Goal: Task Accomplishment & Management: Complete application form

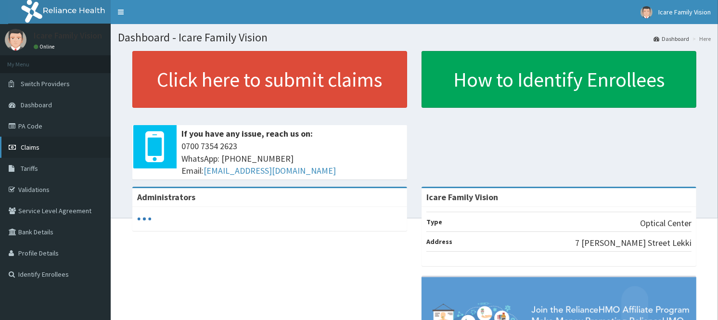
click at [36, 141] on link "Claims" at bounding box center [55, 147] width 111 height 21
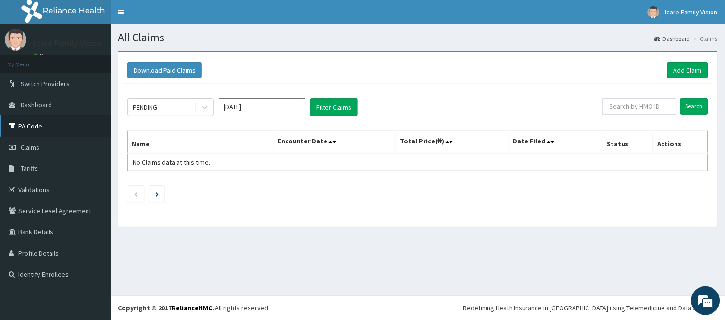
click at [45, 118] on link "PA Code" at bounding box center [55, 125] width 111 height 21
click at [335, 114] on button "Filter Claims" at bounding box center [334, 107] width 48 height 18
click at [343, 106] on button "Filter Claims" at bounding box center [334, 107] width 48 height 18
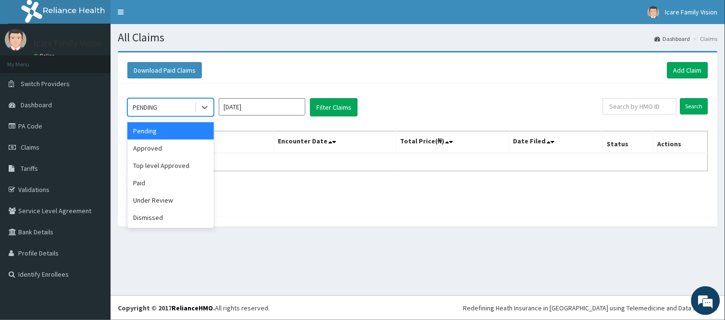
click at [165, 110] on div "PENDING" at bounding box center [161, 107] width 67 height 15
click at [182, 200] on div "Under Review" at bounding box center [170, 199] width 87 height 17
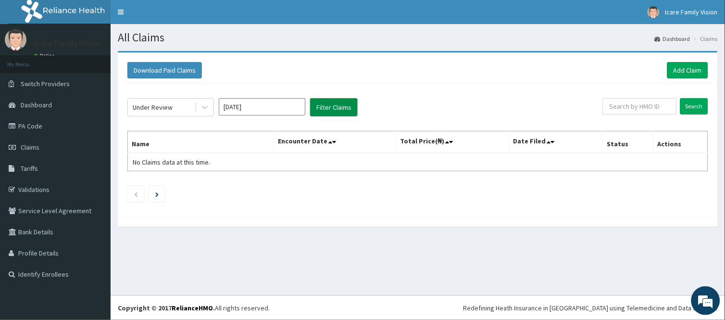
click at [337, 113] on button "Filter Claims" at bounding box center [334, 107] width 48 height 18
click at [337, 111] on button "Filter Claims" at bounding box center [334, 107] width 48 height 18
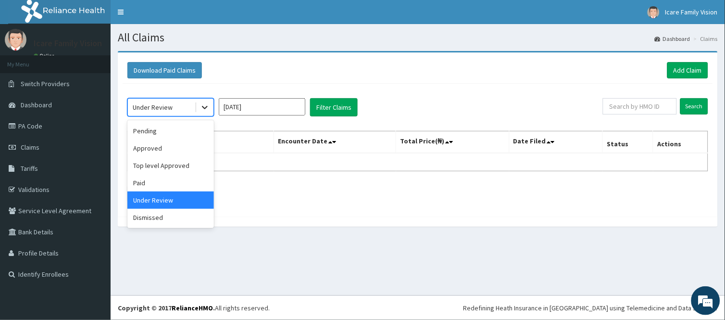
click at [205, 112] on div at bounding box center [204, 107] width 17 height 17
click at [186, 143] on div "Approved" at bounding box center [170, 148] width 87 height 17
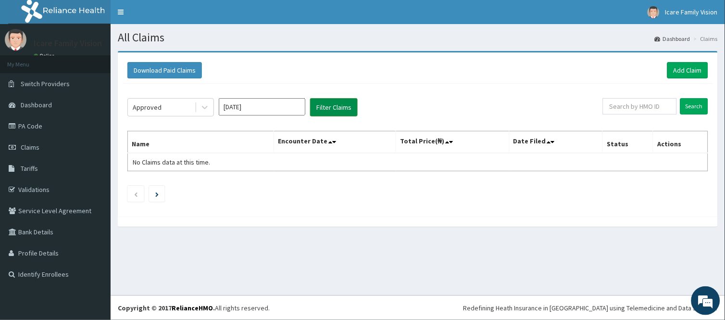
click at [337, 114] on button "Filter Claims" at bounding box center [334, 107] width 48 height 18
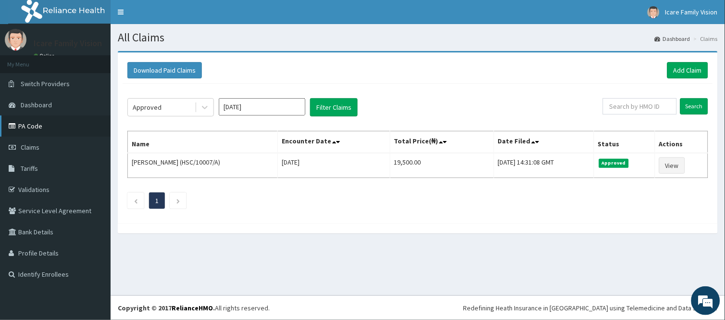
click at [75, 115] on link "PA Code" at bounding box center [55, 125] width 111 height 21
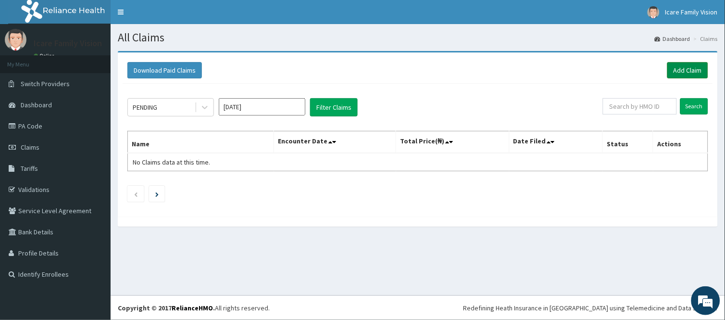
click at [684, 72] on link "Add Claim" at bounding box center [688, 70] width 41 height 16
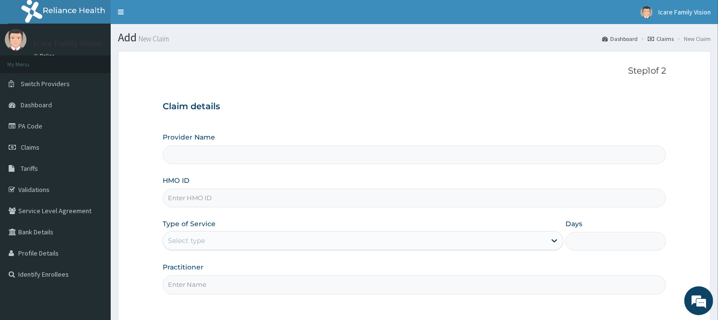
type input "Icare Family Vision"
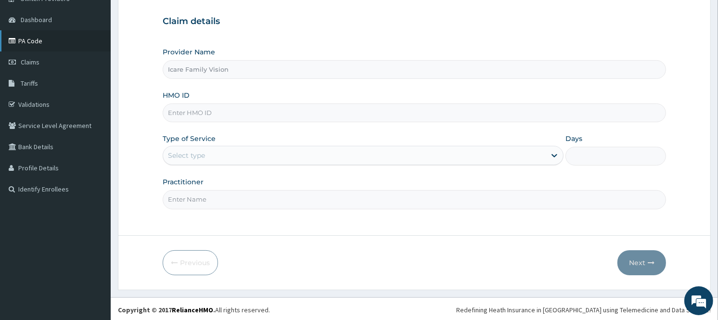
click at [59, 41] on link "PA Code" at bounding box center [55, 40] width 111 height 21
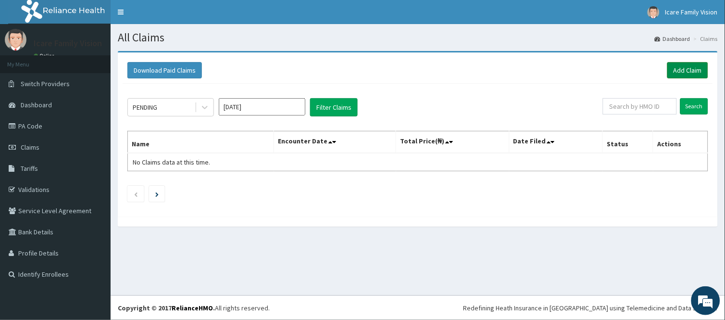
click at [686, 64] on link "Add Claim" at bounding box center [688, 70] width 41 height 16
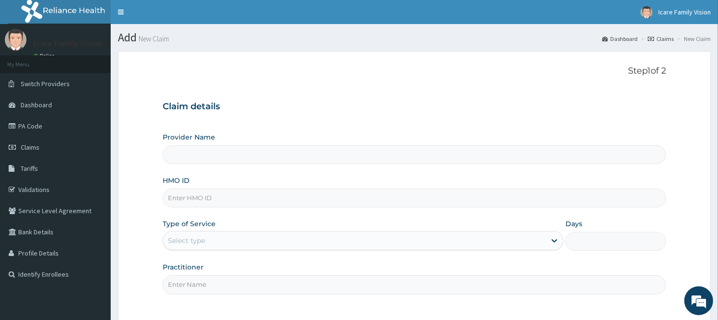
type input "Icare Family Vision"
click at [242, 201] on input "HMO ID" at bounding box center [414, 198] width 503 height 19
paste input "EKS/10046/A"
type input "EKS/10046/A"
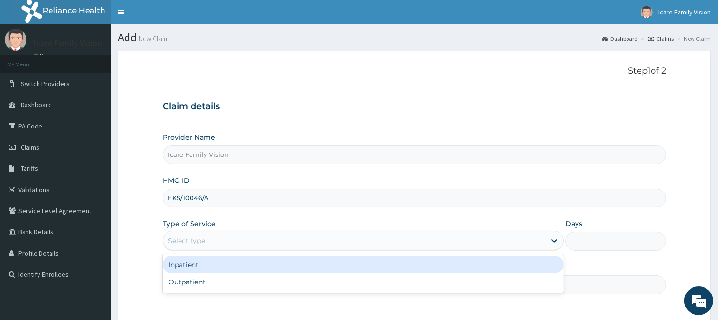
click at [500, 237] on div "Select type" at bounding box center [354, 240] width 382 height 15
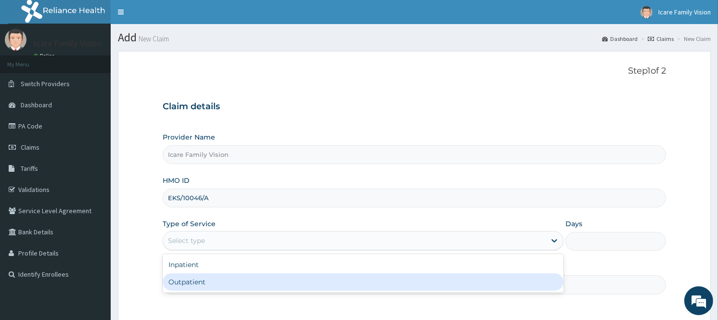
click at [472, 279] on div "Outpatient" at bounding box center [363, 281] width 401 height 17
type input "1"
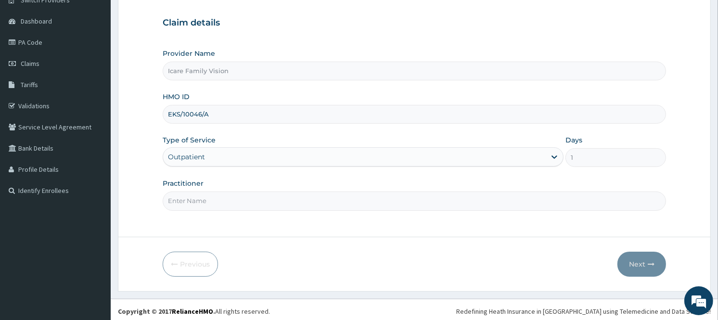
scroll to position [87, 0]
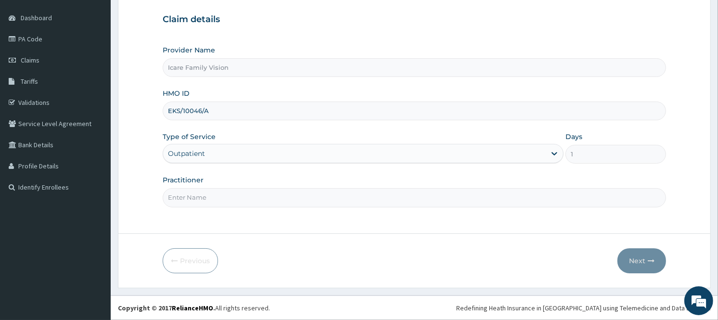
click at [377, 196] on input "Practitioner" at bounding box center [414, 197] width 503 height 19
type input "Dr Chioma"
click at [628, 269] on button "Next" at bounding box center [641, 260] width 49 height 25
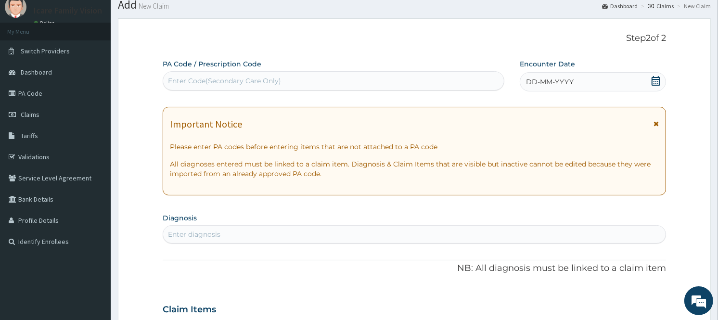
scroll to position [0, 0]
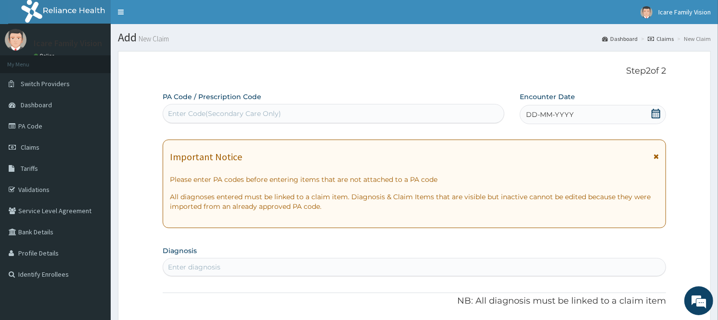
click at [400, 104] on div "Enter Code(Secondary Care Only)" at bounding box center [333, 113] width 341 height 19
paste input "PA/012B79"
type input "PA/012B79"
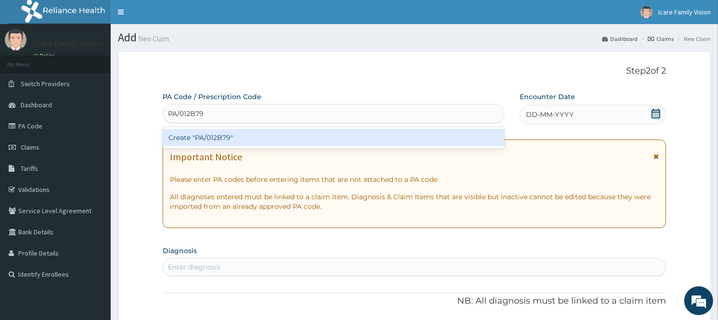
click at [378, 145] on div "Create "PA/012B79"" at bounding box center [333, 137] width 341 height 17
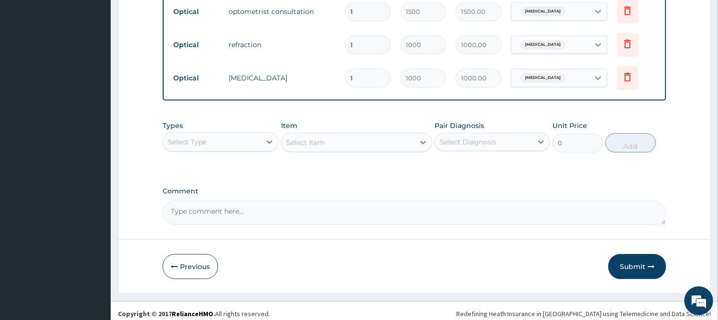
scroll to position [427, 0]
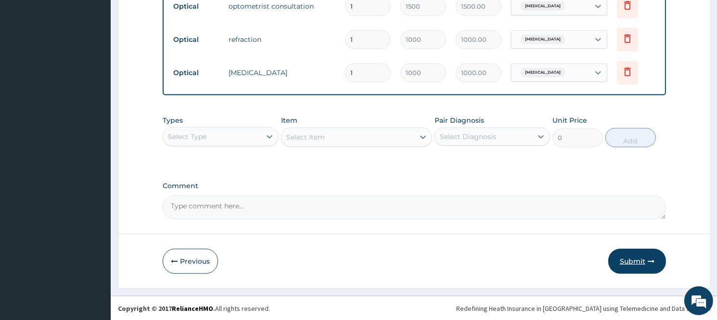
click at [648, 263] on icon "button" at bounding box center [651, 261] width 7 height 7
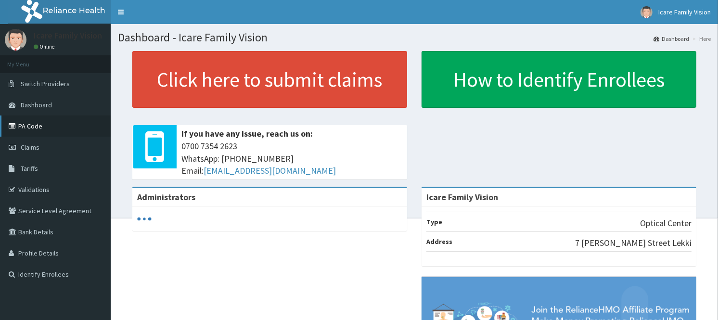
click at [38, 122] on link "PA Code" at bounding box center [55, 125] width 111 height 21
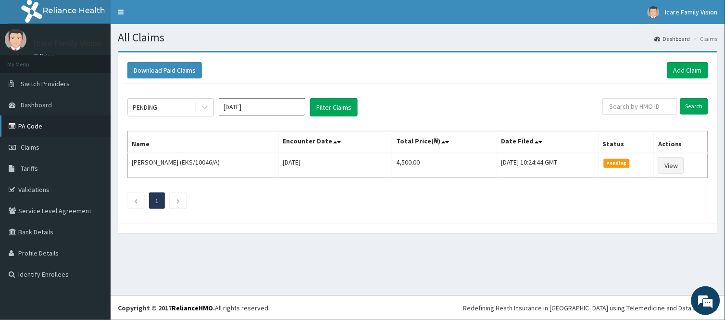
click at [65, 132] on link "PA Code" at bounding box center [55, 125] width 111 height 21
click at [204, 107] on icon at bounding box center [205, 107] width 10 height 10
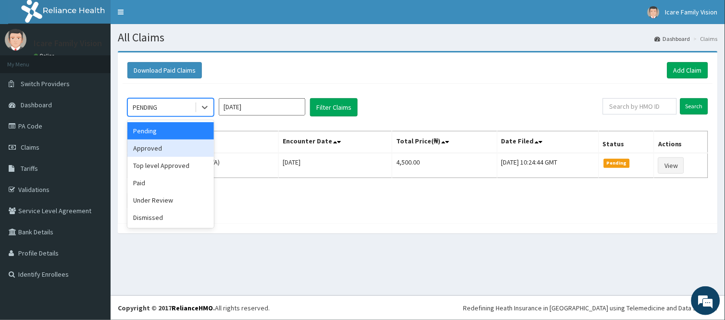
click at [172, 149] on div "Approved" at bounding box center [170, 148] width 87 height 17
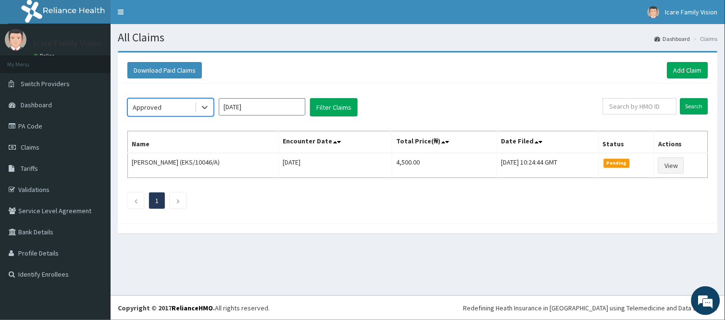
click at [290, 112] on input "[DATE]" at bounding box center [262, 106] width 87 height 17
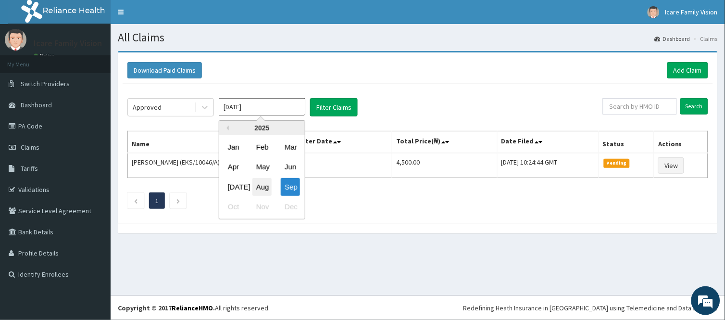
click at [257, 181] on div "Aug" at bounding box center [262, 187] width 19 height 18
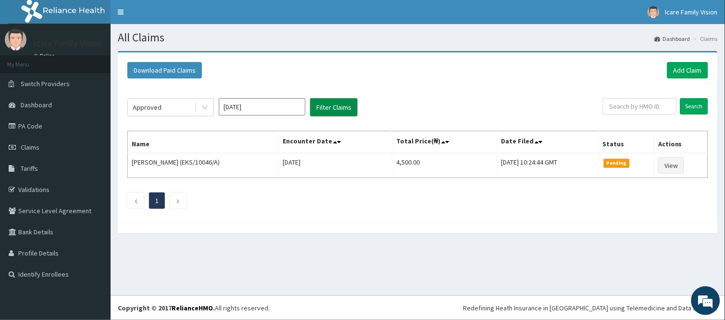
click at [340, 111] on button "Filter Claims" at bounding box center [334, 107] width 48 height 18
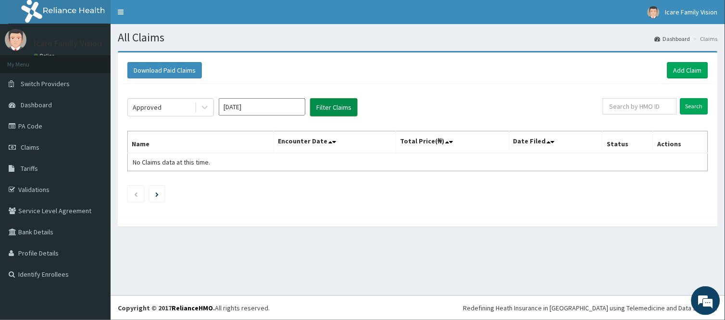
click at [340, 111] on button "Filter Claims" at bounding box center [334, 107] width 48 height 18
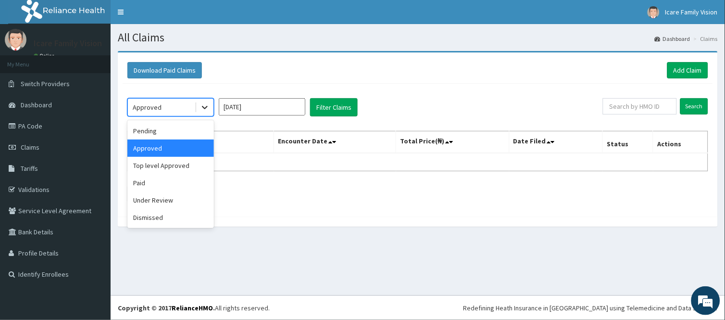
click at [204, 109] on icon at bounding box center [205, 107] width 10 height 10
click at [159, 177] on div "Paid" at bounding box center [170, 182] width 87 height 17
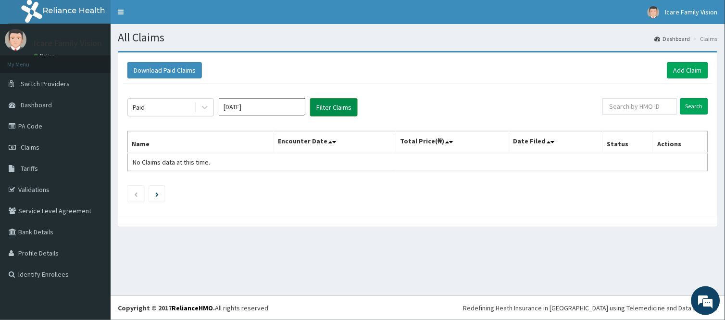
click at [344, 112] on button "Filter Claims" at bounding box center [334, 107] width 48 height 18
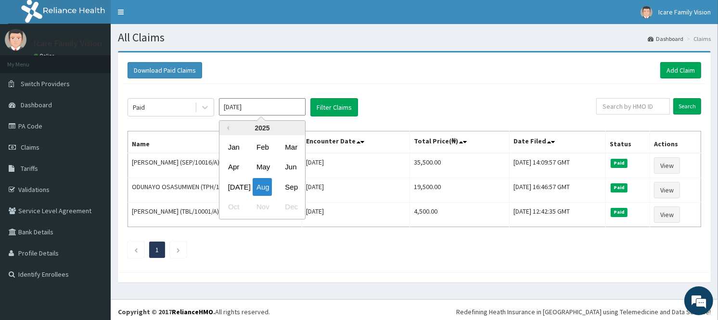
click at [241, 106] on input "Aug 2025" at bounding box center [262, 106] width 87 height 17
click at [232, 181] on div "Jul" at bounding box center [233, 187] width 19 height 18
type input "Jul 2025"
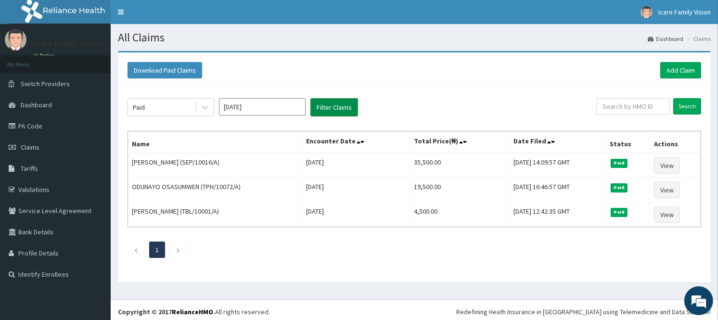
click at [347, 109] on button "Filter Claims" at bounding box center [334, 107] width 48 height 18
